Goal: Navigation & Orientation: Find specific page/section

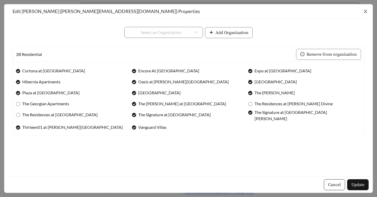
click at [366, 14] on span "Close" at bounding box center [365, 11] width 15 height 15
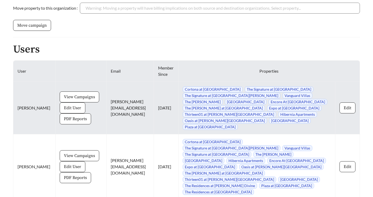
click at [64, 105] on span "Edit User" at bounding box center [72, 108] width 17 height 6
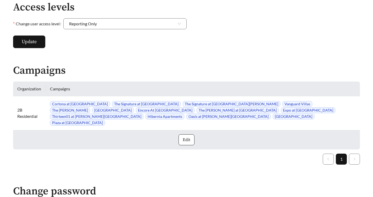
scroll to position [139, 0]
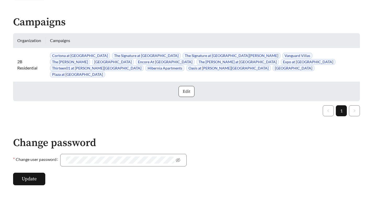
click at [186, 88] on span "Edit" at bounding box center [187, 91] width 8 height 6
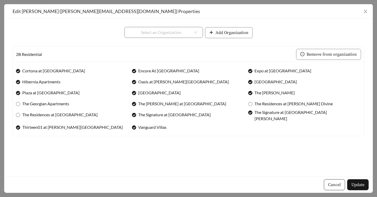
click at [339, 187] on span "Cancel" at bounding box center [334, 185] width 13 height 6
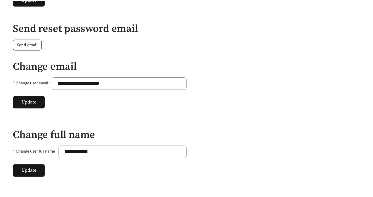
scroll to position [0, 0]
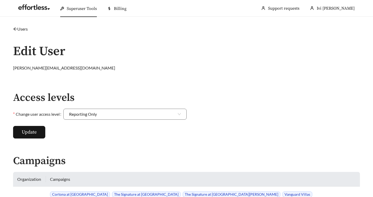
click at [20, 28] on link "Users" at bounding box center [20, 28] width 15 height 5
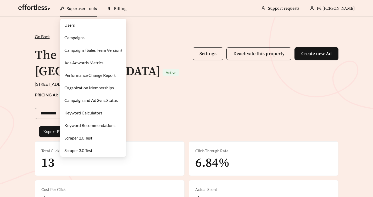
click at [78, 11] on span "Superuser Tools" at bounding box center [82, 8] width 30 height 5
click at [75, 39] on link "Campaigns" at bounding box center [74, 37] width 20 height 5
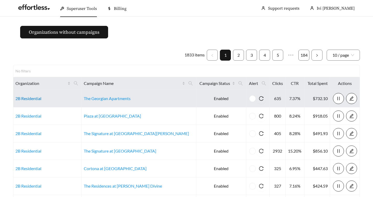
click at [26, 97] on link "2B Residential" at bounding box center [28, 98] width 26 height 5
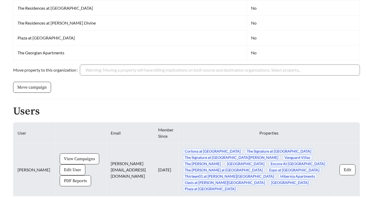
scroll to position [296, 0]
